Goal: Task Accomplishment & Management: Manage account settings

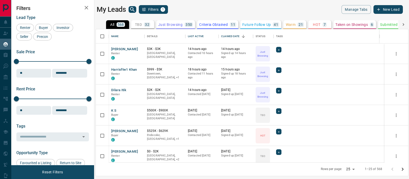
scroll to position [128, 308]
click at [123, 50] on button "[PERSON_NAME]" at bounding box center [124, 49] width 27 height 5
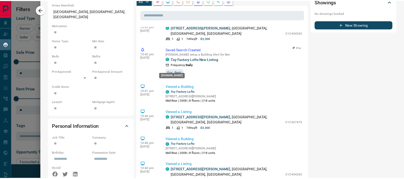
scroll to position [0, 0]
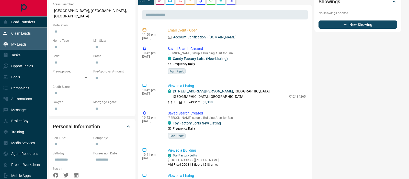
click at [7, 33] on icon at bounding box center [5, 32] width 5 height 3
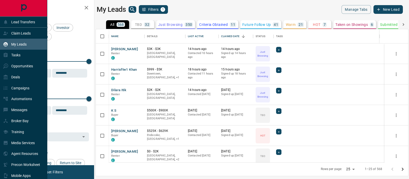
click at [19, 41] on div "My Leads" at bounding box center [15, 44] width 24 height 8
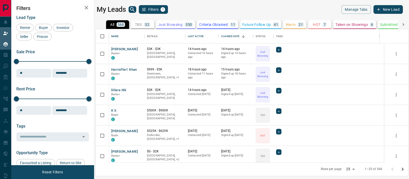
click at [8, 34] on icon at bounding box center [5, 33] width 5 height 5
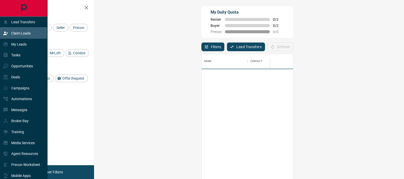
scroll to position [130, 294]
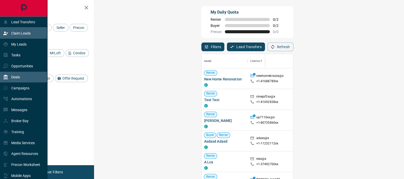
click at [23, 73] on div "Deals" at bounding box center [23, 77] width 47 height 11
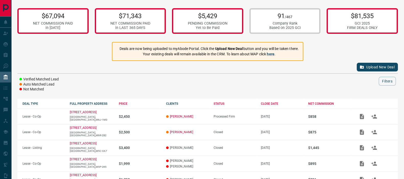
click at [378, 67] on button "Upload New Deal" at bounding box center [377, 67] width 41 height 9
